Goal: Information Seeking & Learning: Understand process/instructions

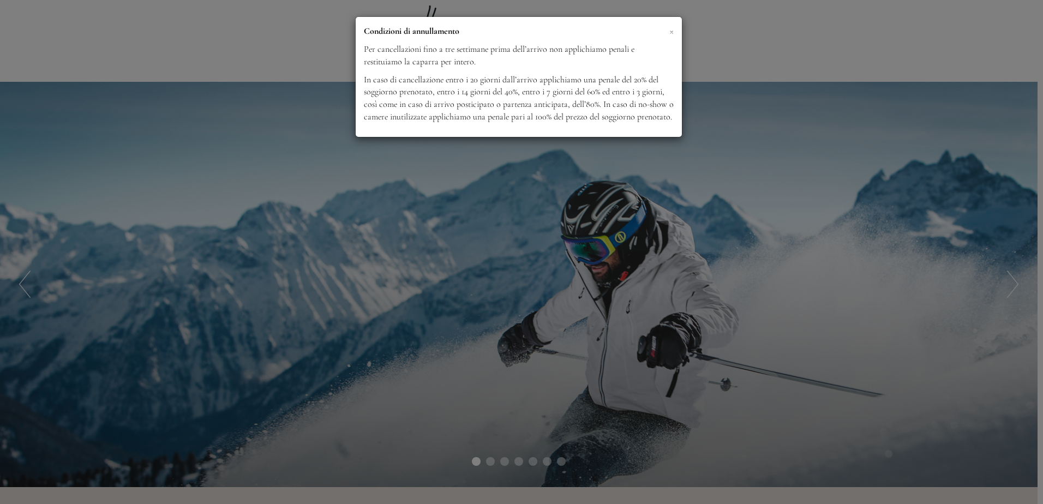
click at [671, 28] on span "×" at bounding box center [671, 31] width 4 height 14
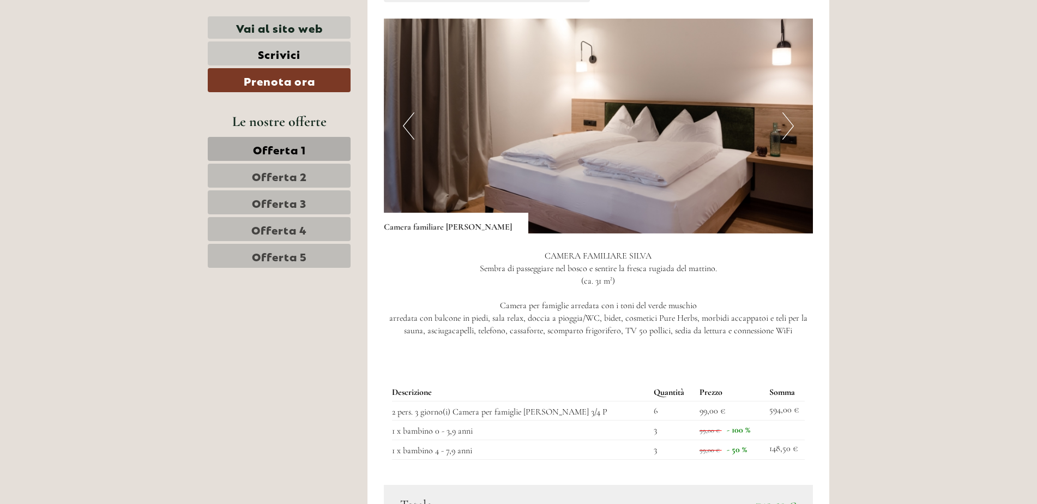
scroll to position [1036, 0]
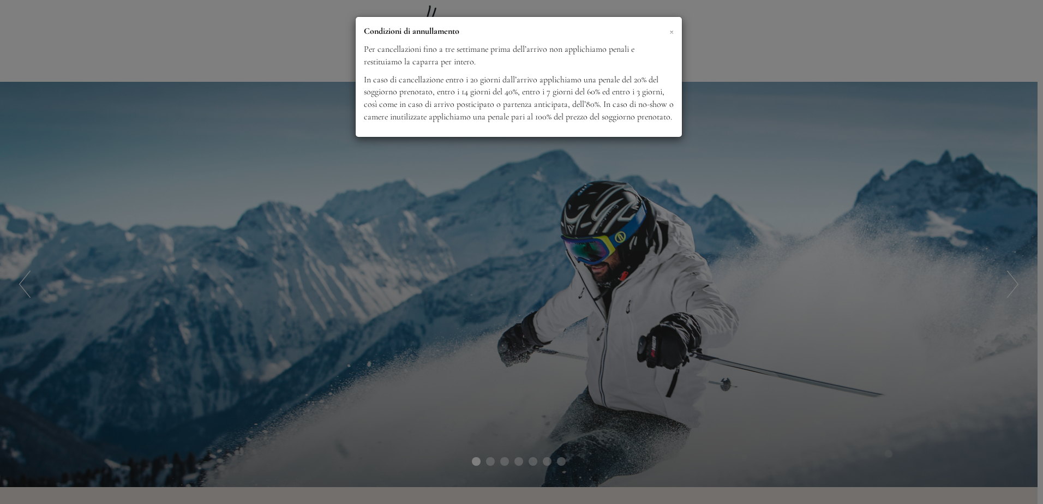
drag, startPoint x: 663, startPoint y: 31, endPoint x: 670, endPoint y: 31, distance: 6.5
click at [664, 31] on p "Condizioni di annullamento" at bounding box center [519, 31] width 310 height 13
click at [671, 31] on span "×" at bounding box center [671, 31] width 4 height 14
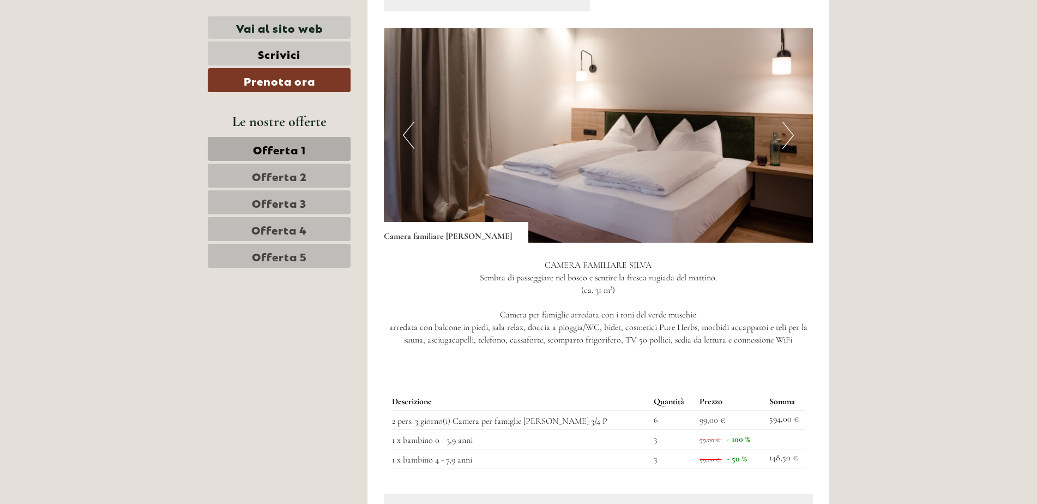
scroll to position [1200, 0]
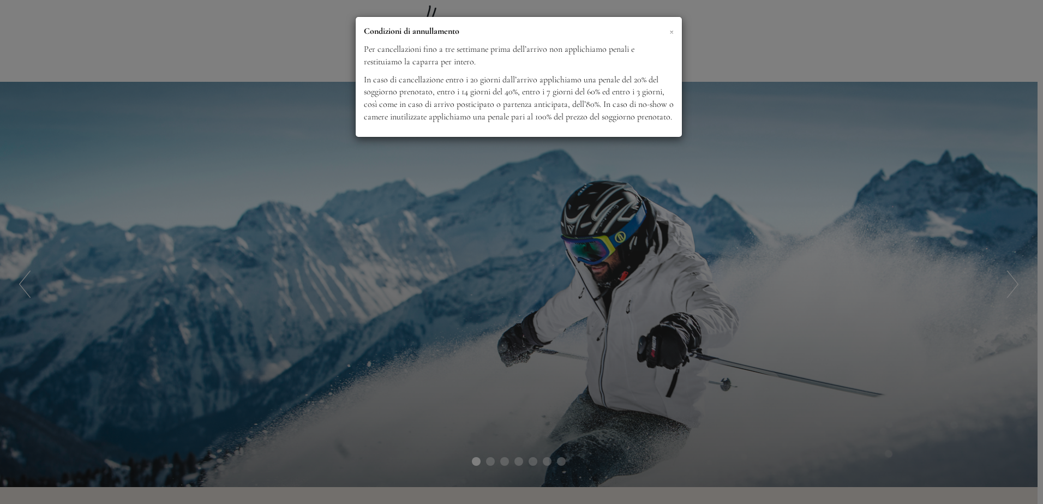
click at [669, 31] on span "×" at bounding box center [671, 31] width 4 height 14
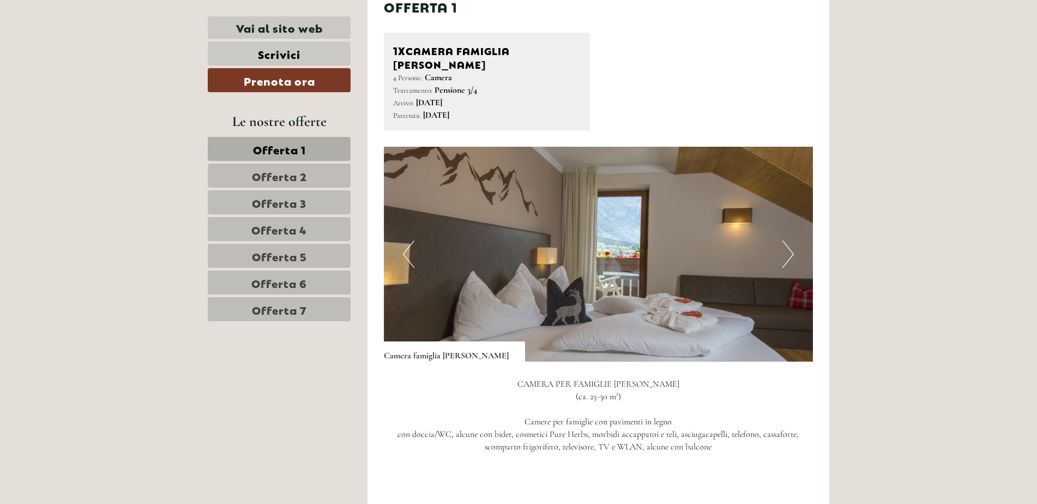
scroll to position [709, 0]
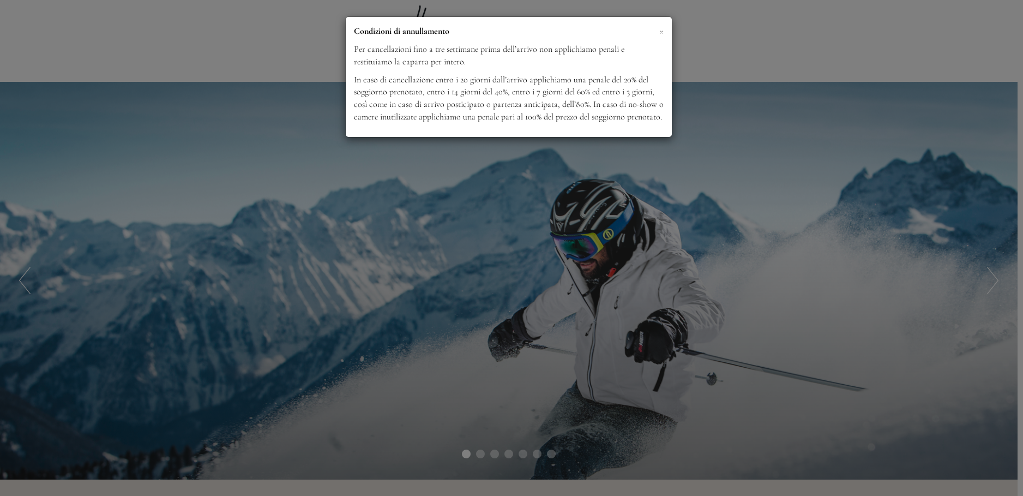
click at [659, 27] on span "×" at bounding box center [661, 31] width 4 height 14
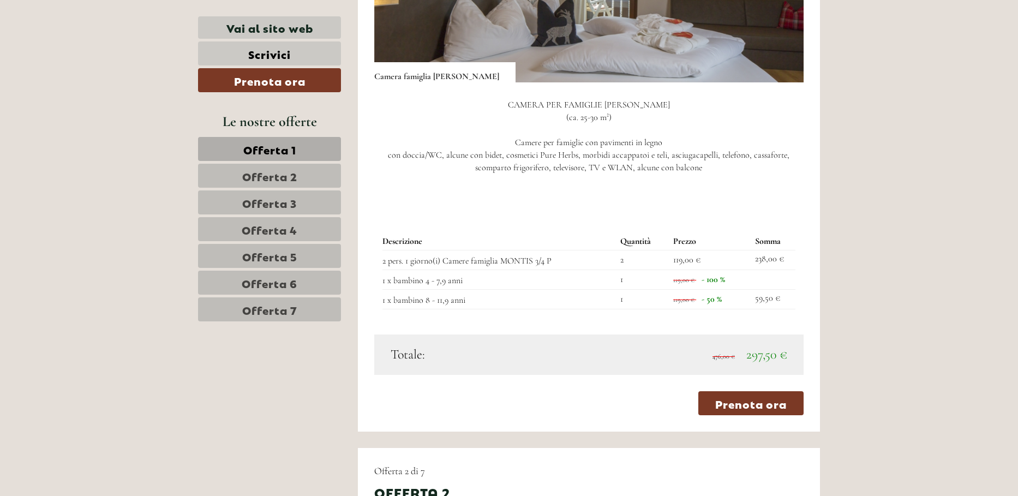
scroll to position [982, 0]
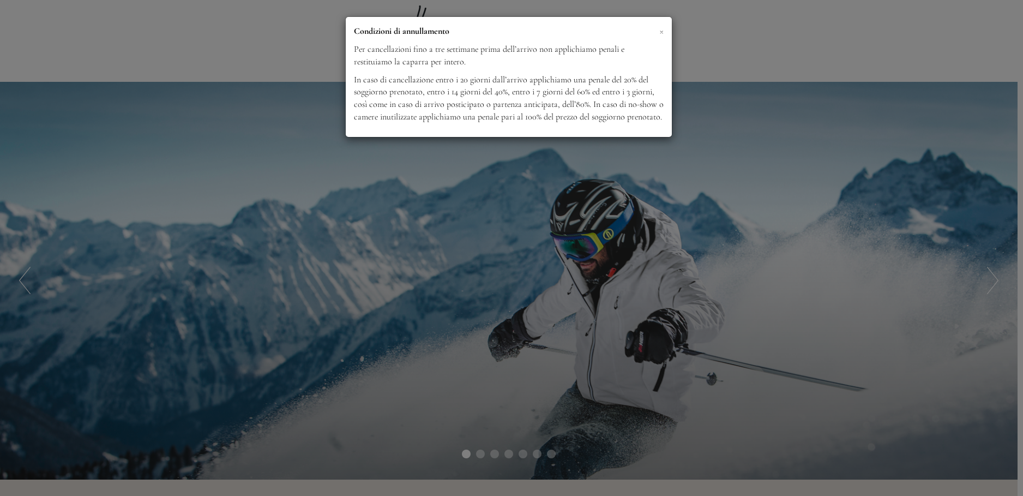
click at [659, 33] on span "×" at bounding box center [661, 31] width 4 height 14
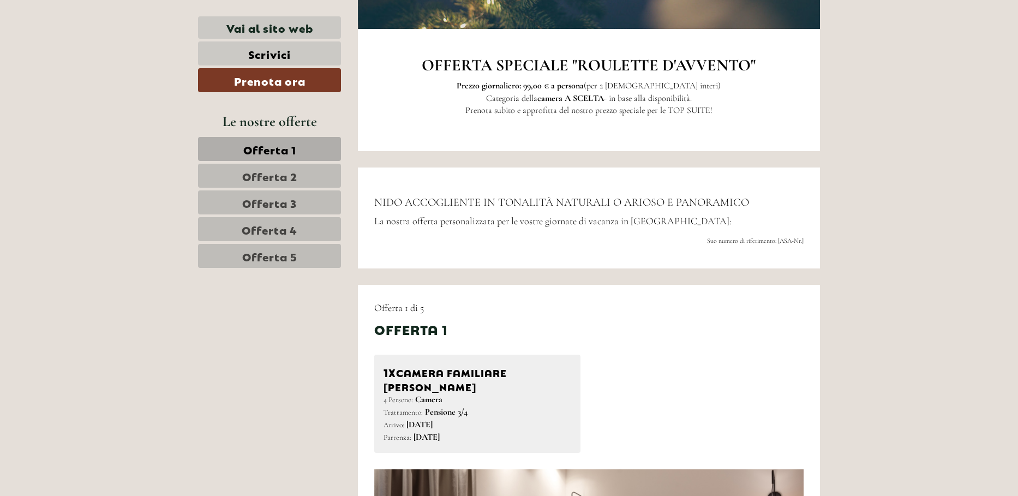
scroll to position [763, 0]
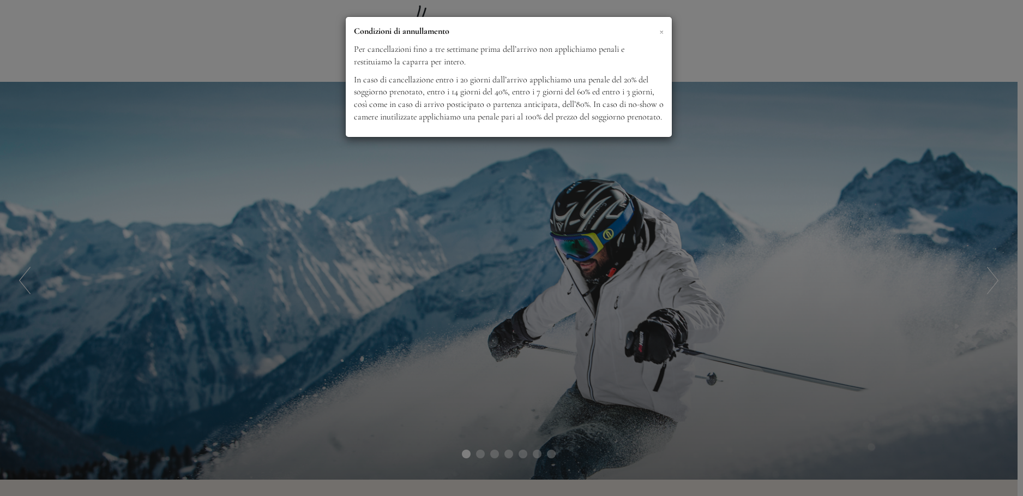
click at [663, 29] on span "×" at bounding box center [661, 31] width 4 height 14
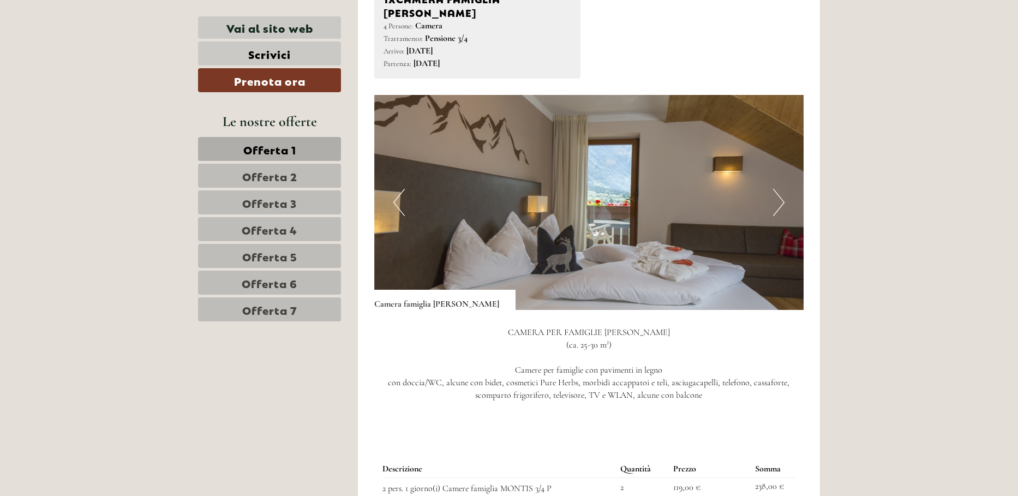
scroll to position [927, 0]
